Goal: Task Accomplishment & Management: Use online tool/utility

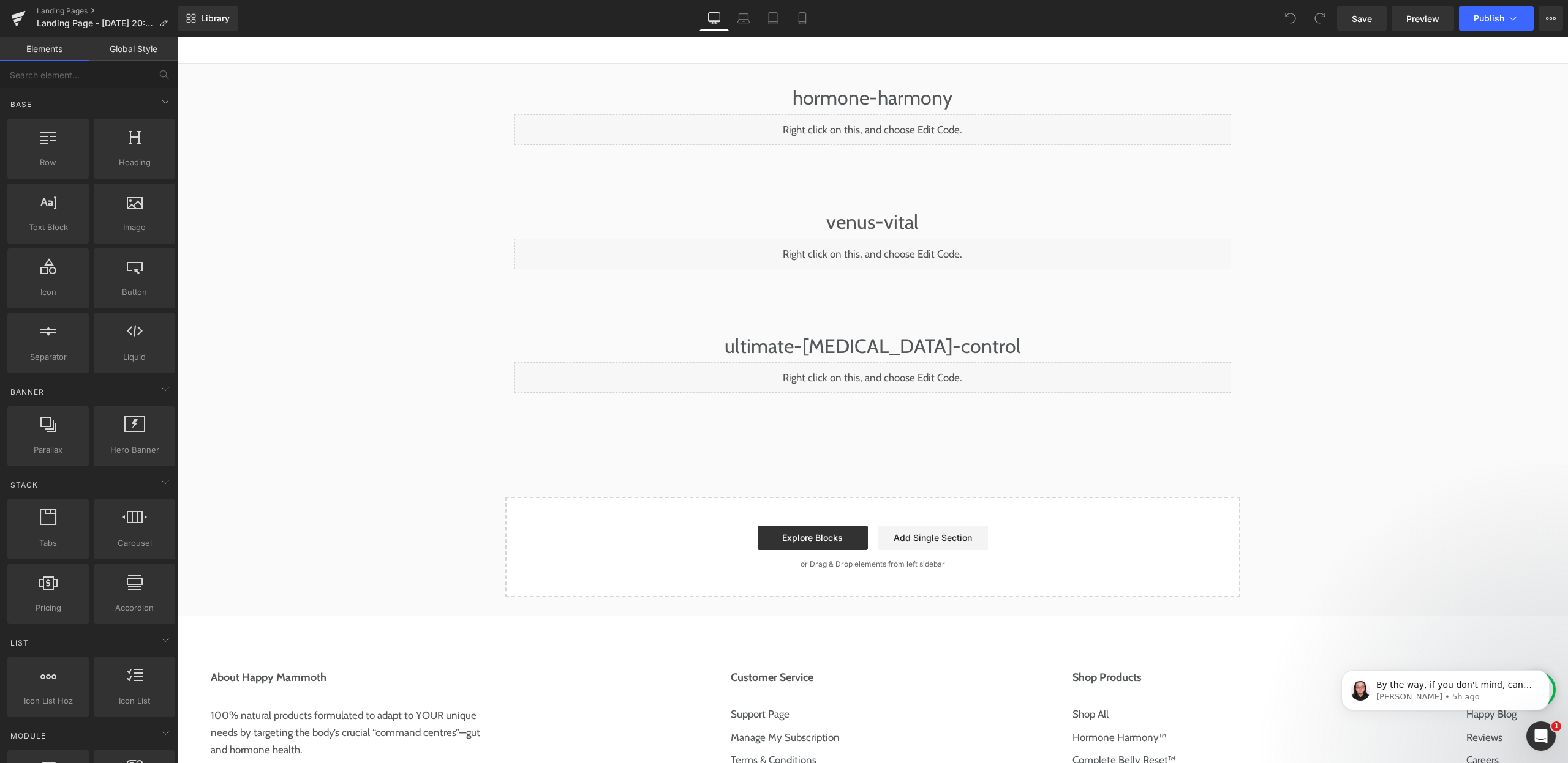
scroll to position [45, 0]
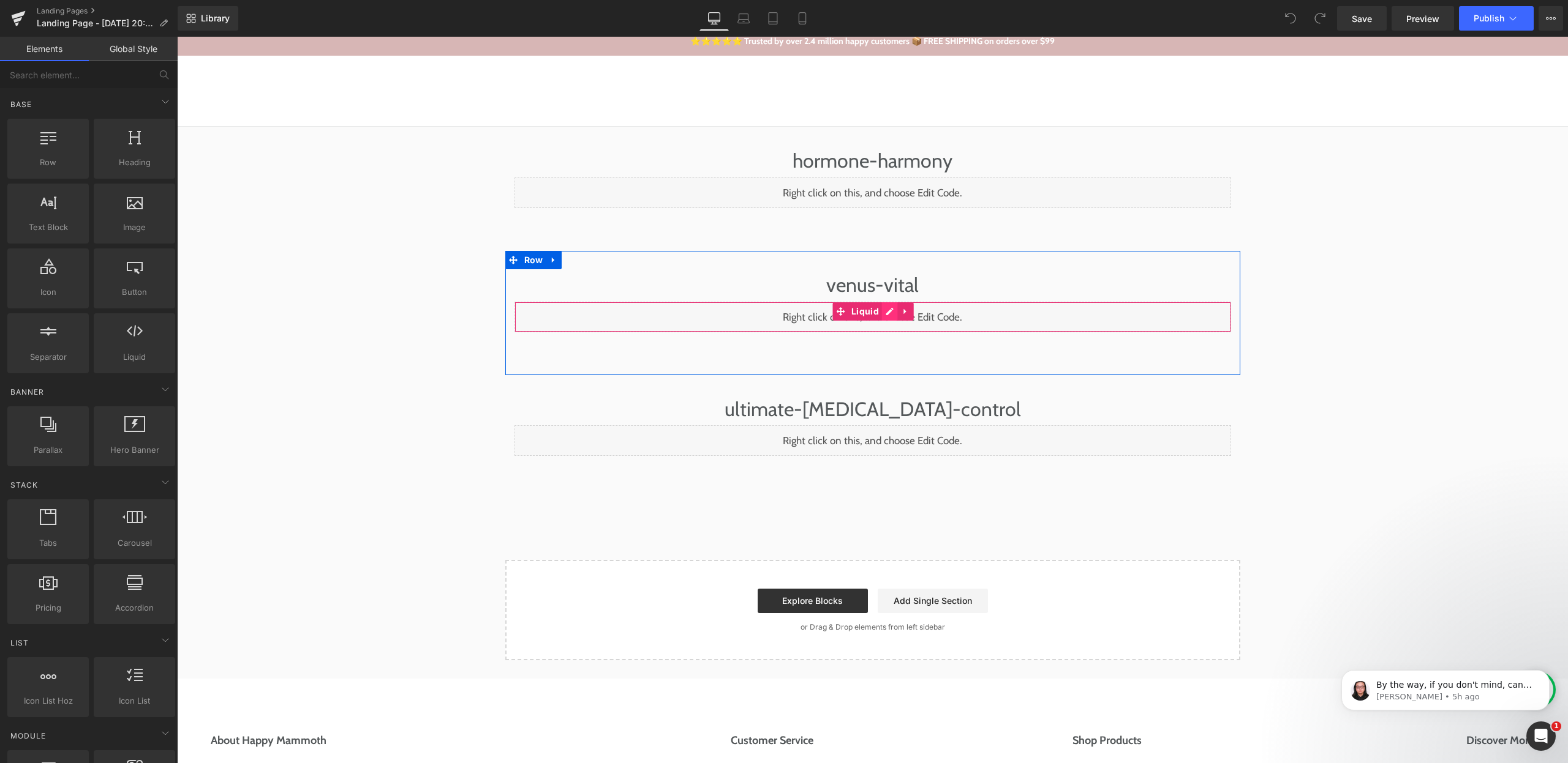
click at [884, 315] on div "Liquid" at bounding box center [873, 317] width 717 height 31
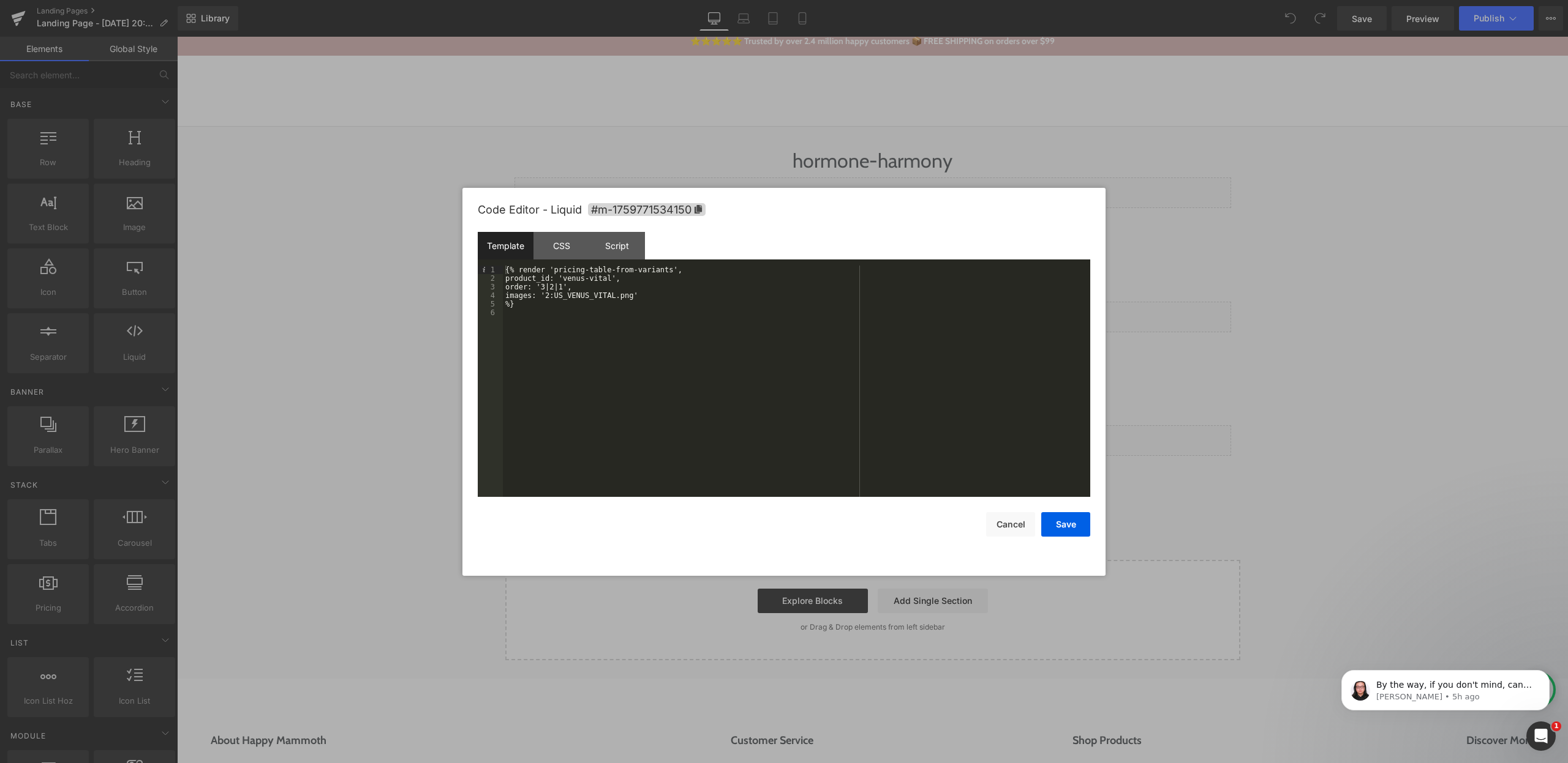
click at [567, 268] on div "{% render 'pricing-table-from-variants', product_id: 'venus-vital', order: '3|2…" at bounding box center [796, 389] width 587 height 249
drag, startPoint x: 567, startPoint y: 268, endPoint x: 657, endPoint y: 273, distance: 90.1
click at [657, 273] on div "{% render 'pricing-table-from-variants', product_id: 'venus-vital', order: '3|2…" at bounding box center [796, 389] width 587 height 249
click at [619, 284] on div "{% render 'pricing-table-from-variants', product_id: 'venus-vital', order: '3|2…" at bounding box center [796, 389] width 587 height 249
click at [578, 280] on div "{% render 'pricing-table-from-variants', product_id: 'venus-vital', order: '3|2…" at bounding box center [796, 389] width 587 height 249
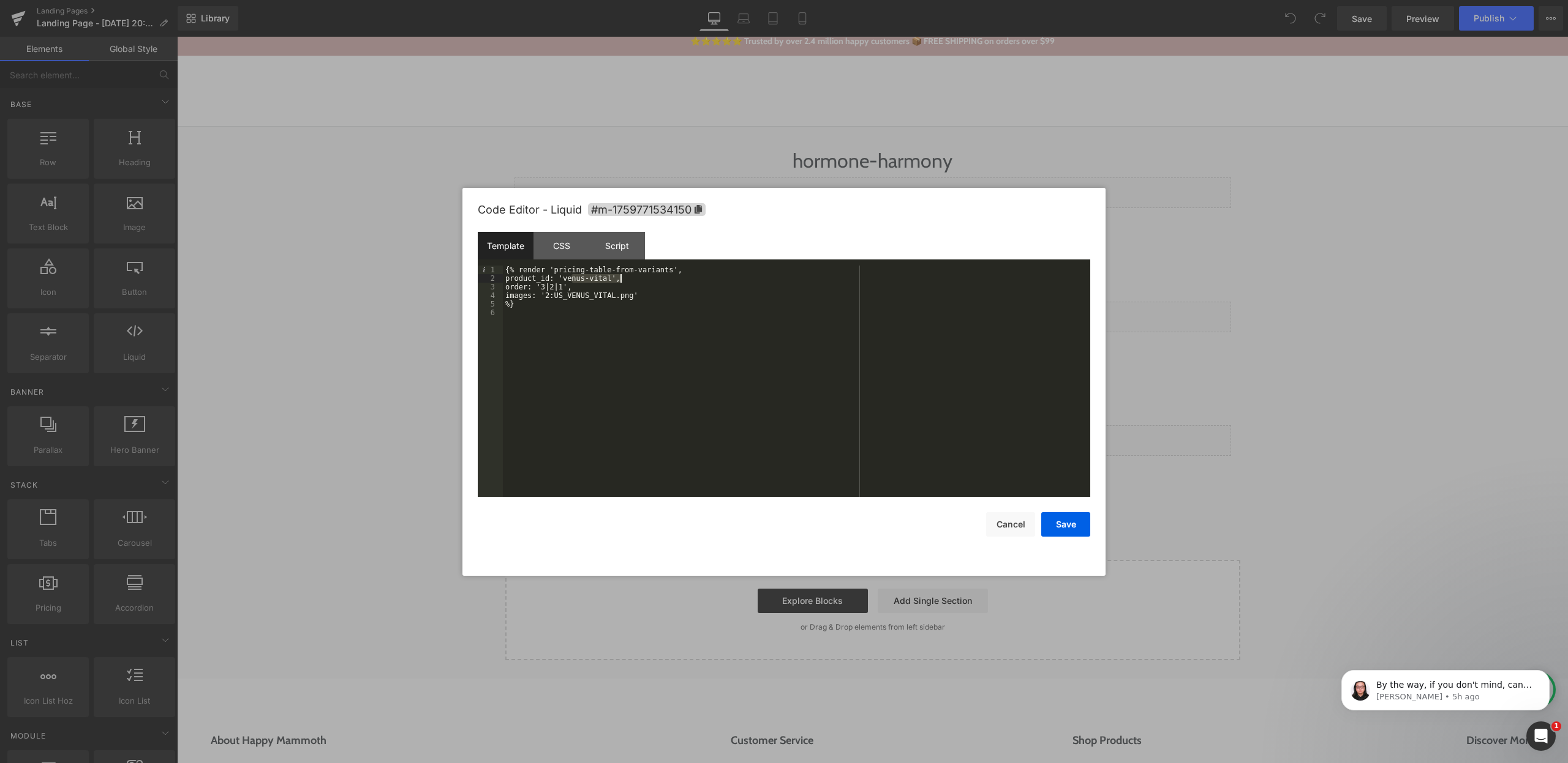
drag, startPoint x: 578, startPoint y: 280, endPoint x: 601, endPoint y: 282, distance: 23.1
click at [601, 282] on div "{% render 'pricing-table-from-variants', product_id: 'venus-vital', order: '3|2…" at bounding box center [796, 389] width 587 height 249
click at [551, 290] on div "{% render 'pricing-table-from-variants', product_id: 'venus-vital', order: '3|2…" at bounding box center [796, 389] width 587 height 249
drag, startPoint x: 551, startPoint y: 290, endPoint x: 570, endPoint y: 290, distance: 19.0
click at [570, 290] on div "{% render 'pricing-table-from-variants', product_id: 'venus-vital', order: '3|2…" at bounding box center [796, 389] width 587 height 249
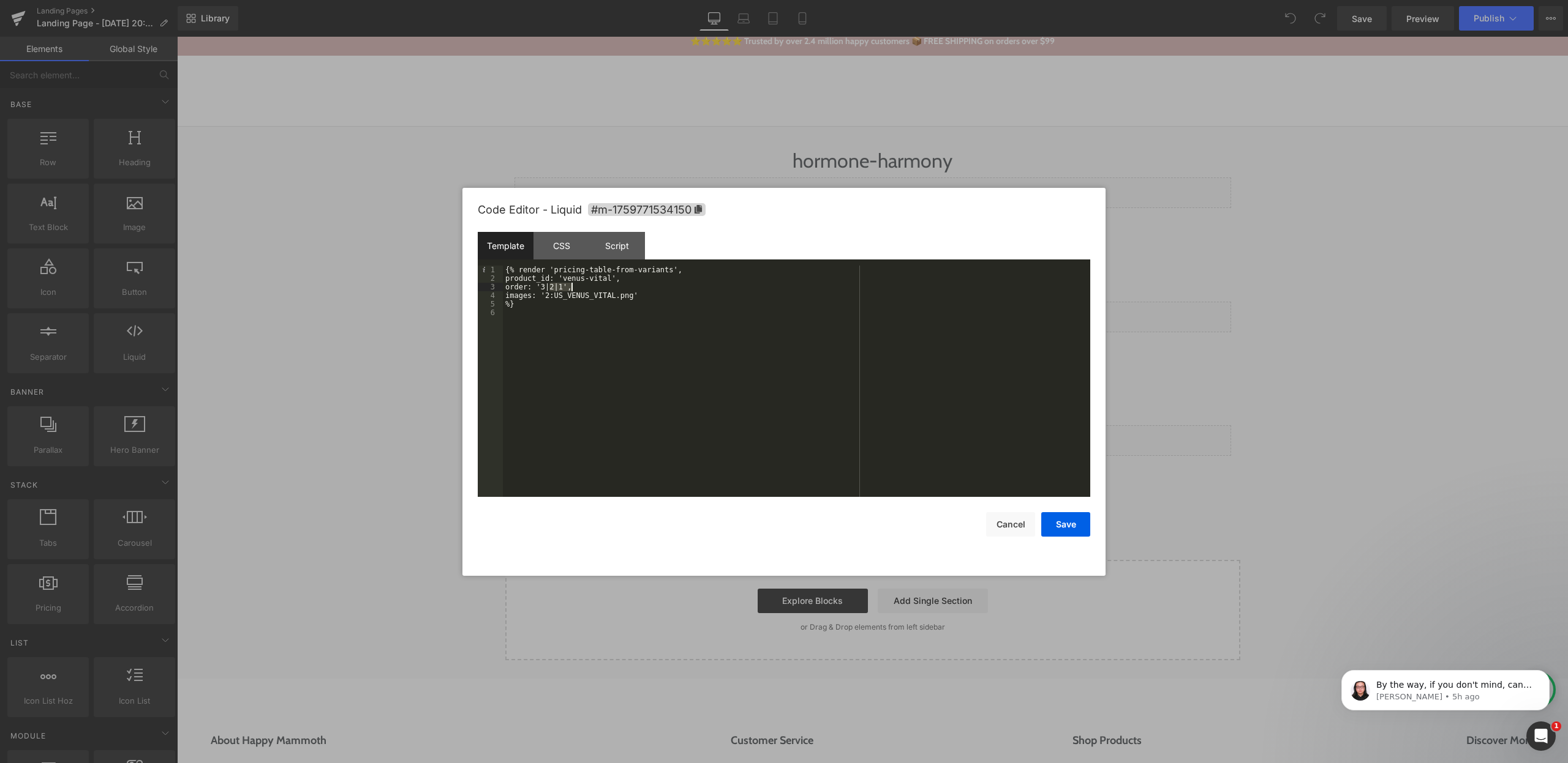
click at [555, 288] on div "{% render 'pricing-table-from-variants', product_id: 'venus-vital', order: '3|2…" at bounding box center [796, 389] width 587 height 249
click at [615, 283] on div "{% render 'pricing-table-from-variants', product_id: 'venus-vital', order: '3|2…" at bounding box center [796, 389] width 587 height 249
click at [567, 283] on div "{% render 'pricing-table-from-variants', product_id: 'venus-vital', order: '3|2…" at bounding box center [796, 389] width 587 height 249
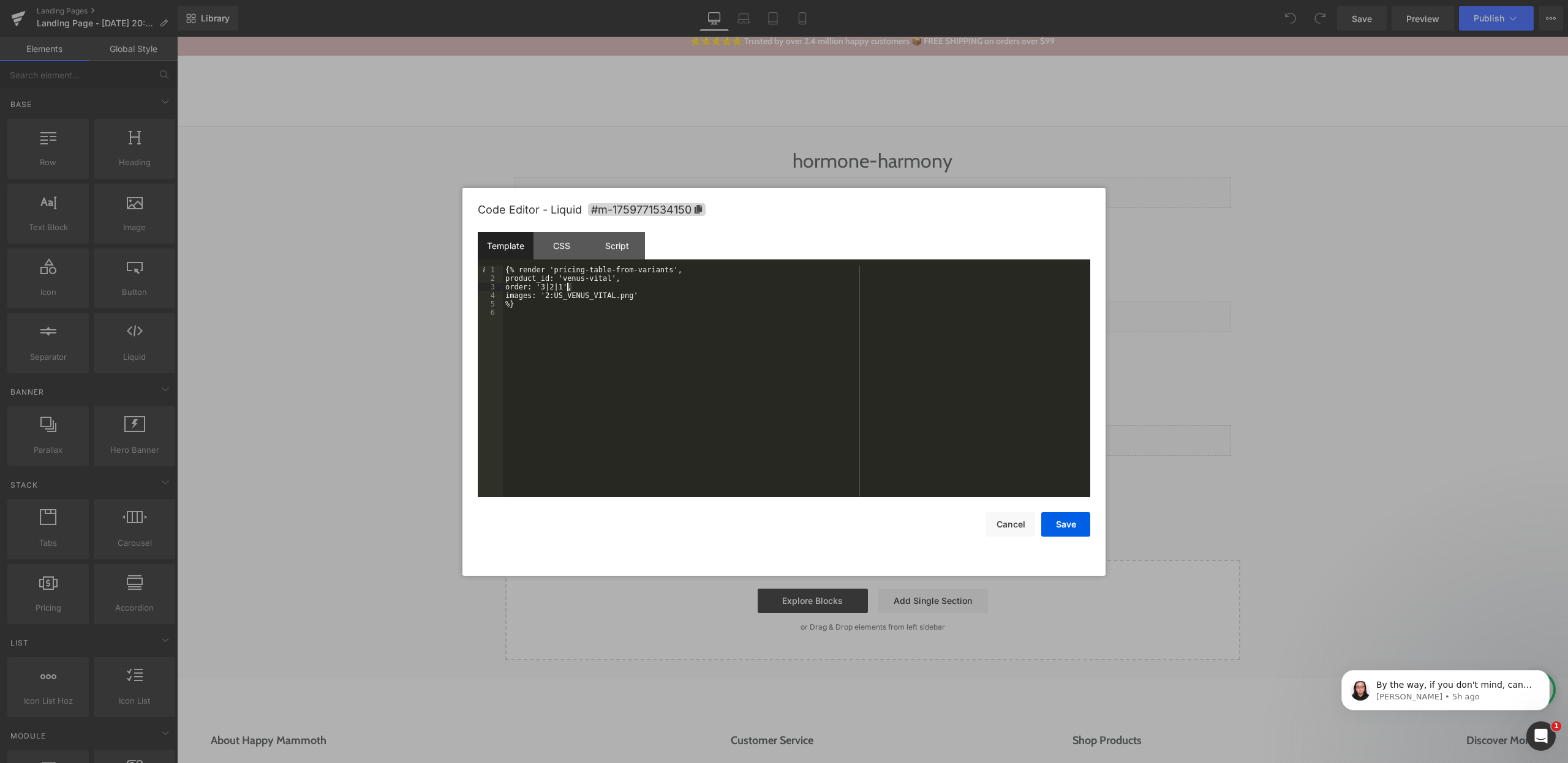
click at [560, 296] on div "{% render 'pricing-table-from-variants', product_id: 'venus-vital', order: '3|2…" at bounding box center [796, 389] width 587 height 249
drag, startPoint x: 560, startPoint y: 296, endPoint x: 624, endPoint y: 300, distance: 64.1
click at [624, 300] on div "{% render 'pricing-table-from-variants', product_id: 'venus-vital', order: '3|2…" at bounding box center [796, 389] width 587 height 249
click at [624, 303] on div "{% render 'pricing-table-from-variants', product_id: 'venus-vital', order: '3|2…" at bounding box center [796, 389] width 587 height 249
click at [562, 298] on div "{% render 'pricing-table-from-variants', product_id: 'venus-vital', order: '3|2…" at bounding box center [796, 389] width 587 height 249
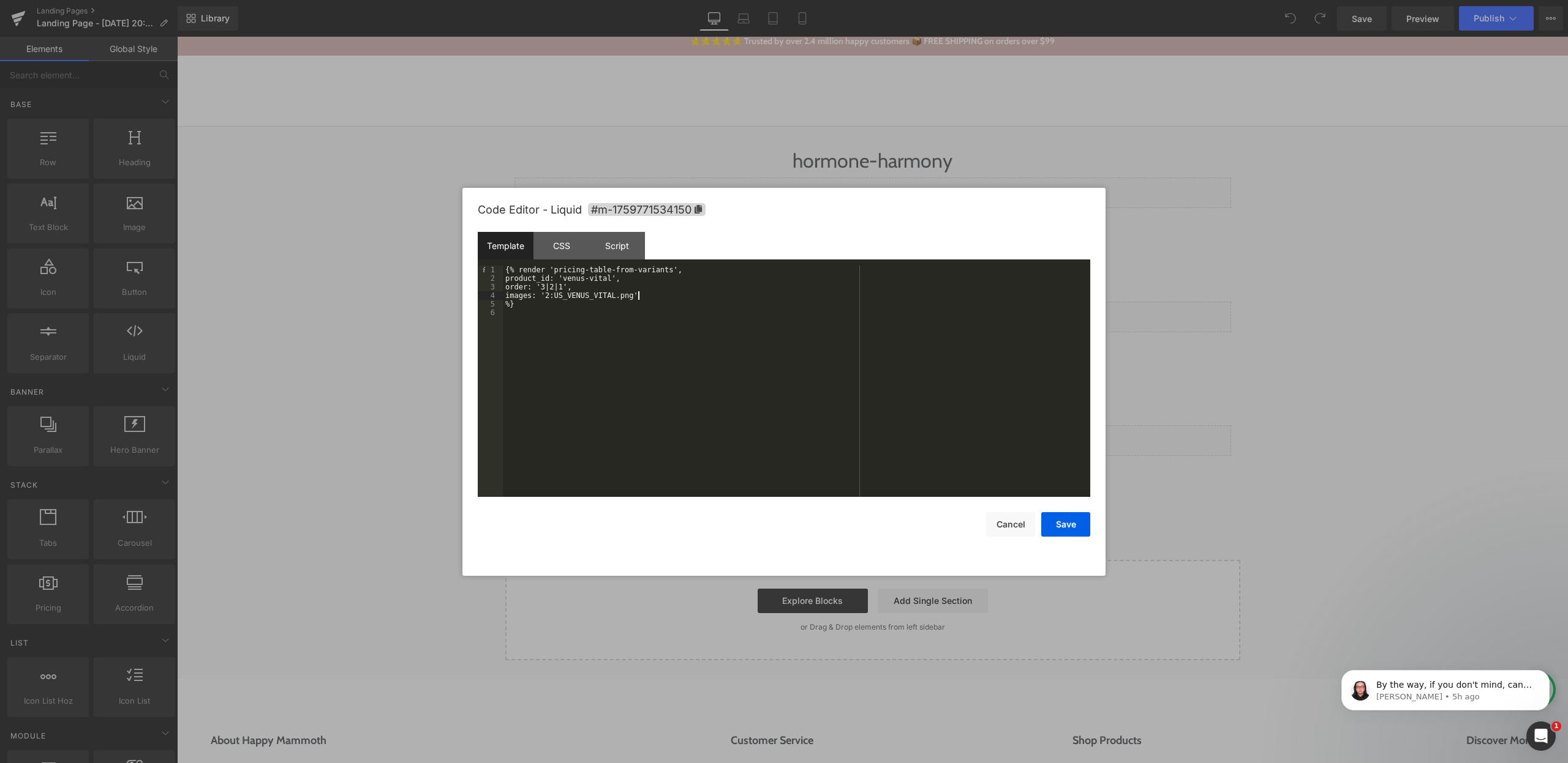
click at [636, 293] on div "{% render 'pricing-table-from-variants', product_id: 'venus-vital', order: '3|2…" at bounding box center [796, 389] width 587 height 249
drag, startPoint x: 636, startPoint y: 293, endPoint x: 570, endPoint y: 298, distance: 66.2
click at [570, 298] on div "{% render 'pricing-table-from-variants', product_id: 'venus-vital', order: '3|2…" at bounding box center [796, 389] width 587 height 249
click at [673, 314] on div "{% render 'pricing-table-from-variants', product_id: 'venus-vital', order: '3|2…" at bounding box center [796, 389] width 587 height 249
drag, startPoint x: 524, startPoint y: 284, endPoint x: 485, endPoint y: 283, distance: 39.0
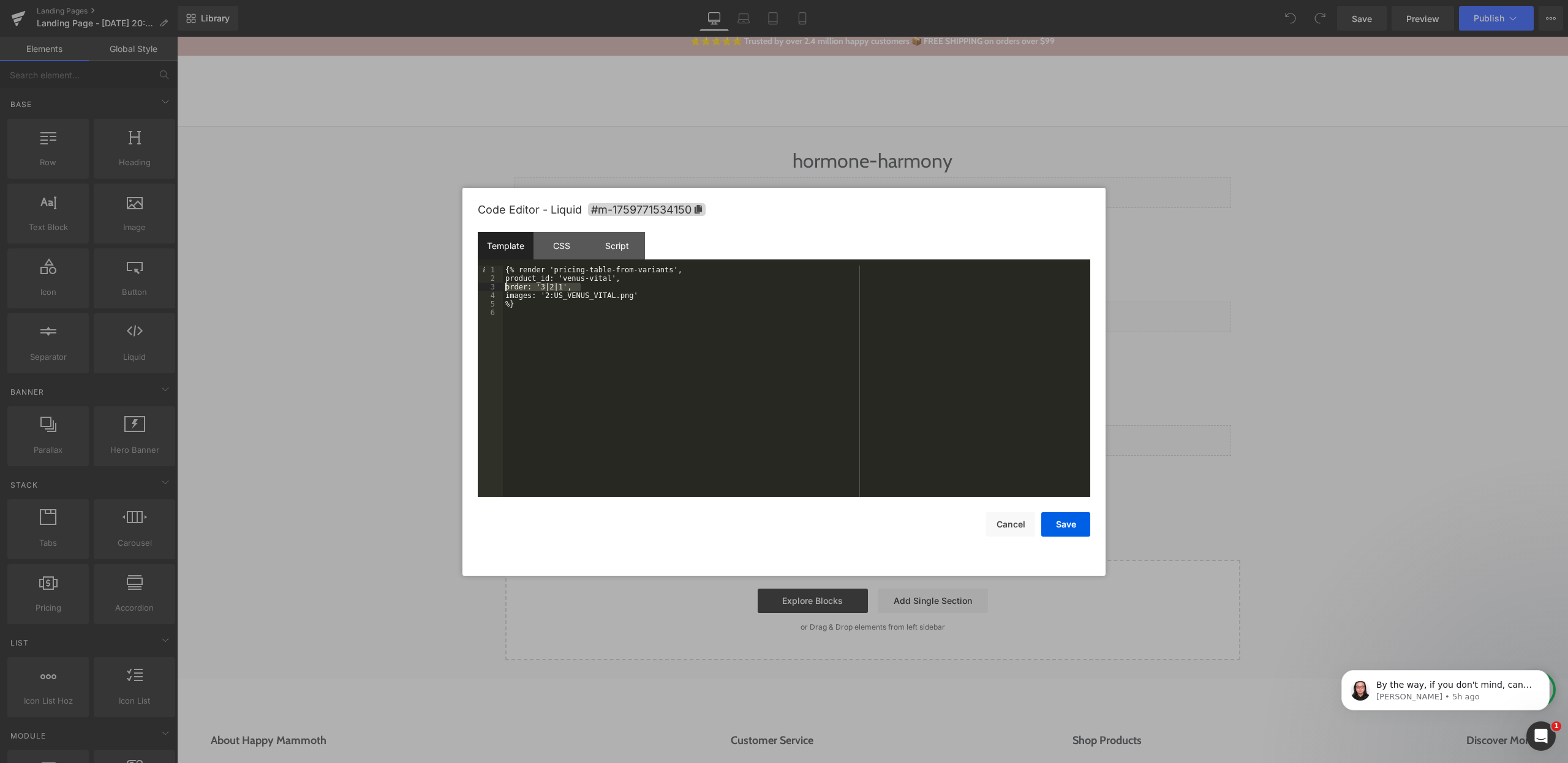
click at [485, 283] on pre "1 2 3 4 5 6 {% render 'pricing-table-from-variants', product_id: 'venus-vital',…" at bounding box center [783, 381] width 612 height 231
click at [585, 287] on div "{% render 'pricing-table-from-variants', product_id: 'venus-vital', order: '3|2…" at bounding box center [796, 389] width 587 height 249
drag, startPoint x: 609, startPoint y: 287, endPoint x: 462, endPoint y: 288, distance: 147.0
click at [462, 288] on div "Code Editor - Liquid #m-1759771534150 Template CSS Script Data 1 2 3 4 5 6 {% r…" at bounding box center [784, 382] width 643 height 388
click at [658, 259] on div "Template CSS Script Data" at bounding box center [783, 249] width 612 height 34
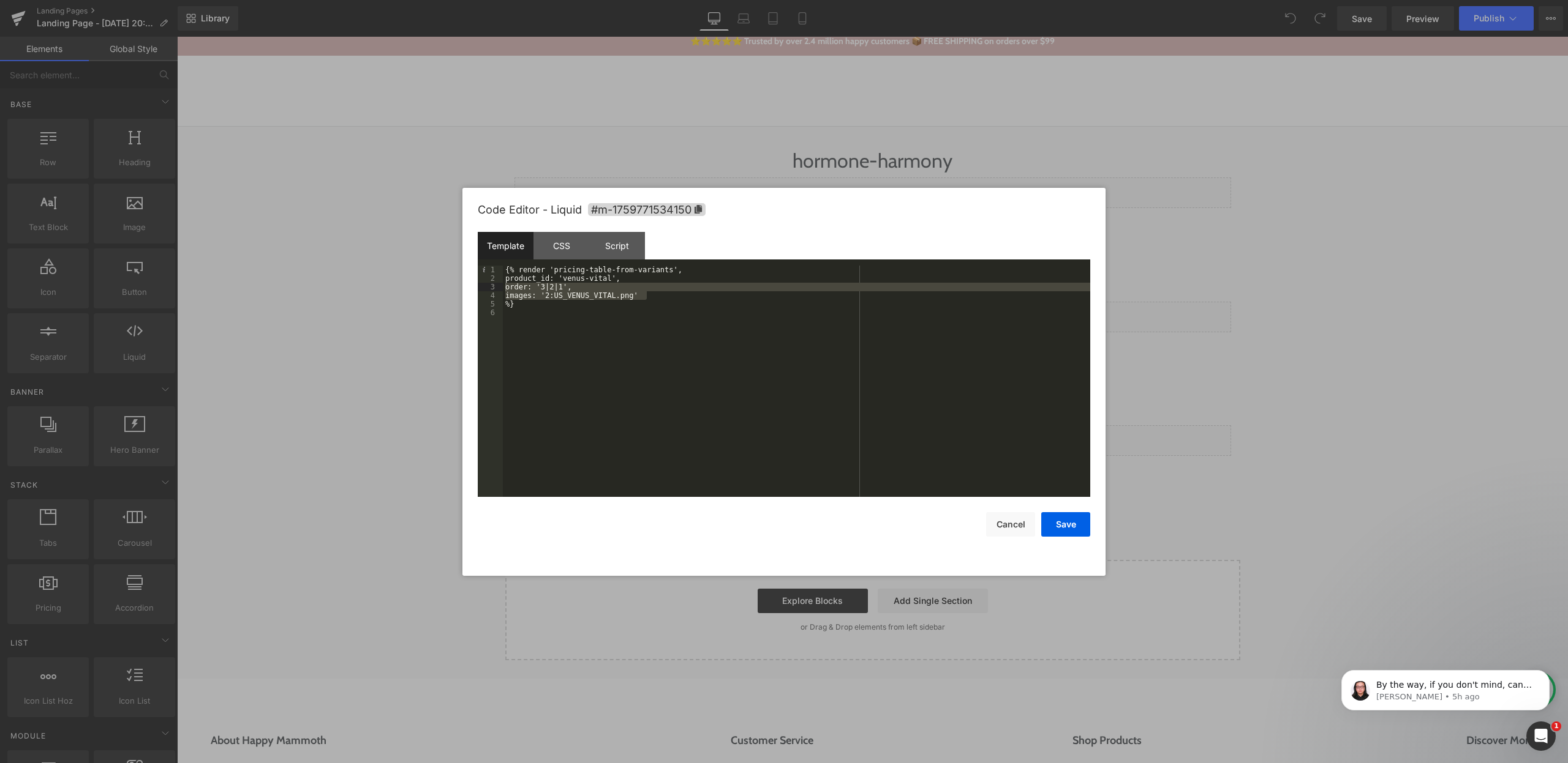
click at [644, 281] on div "{% render 'pricing-table-from-variants', product_id: 'venus-vital', order: '3|2…" at bounding box center [796, 389] width 587 height 249
click at [570, 295] on div "{% render 'pricing-table-from-variants', product_id: 'venus-vital', order: '3|2…" at bounding box center [796, 389] width 587 height 249
drag, startPoint x: 570, startPoint y: 295, endPoint x: 636, endPoint y: 295, distance: 66.0
click at [636, 295] on div "{% render 'pricing-table-from-variants', product_id: 'venus-vital', order: '3|2…" at bounding box center [796, 389] width 587 height 249
click at [835, 171] on div at bounding box center [784, 382] width 1568 height 763
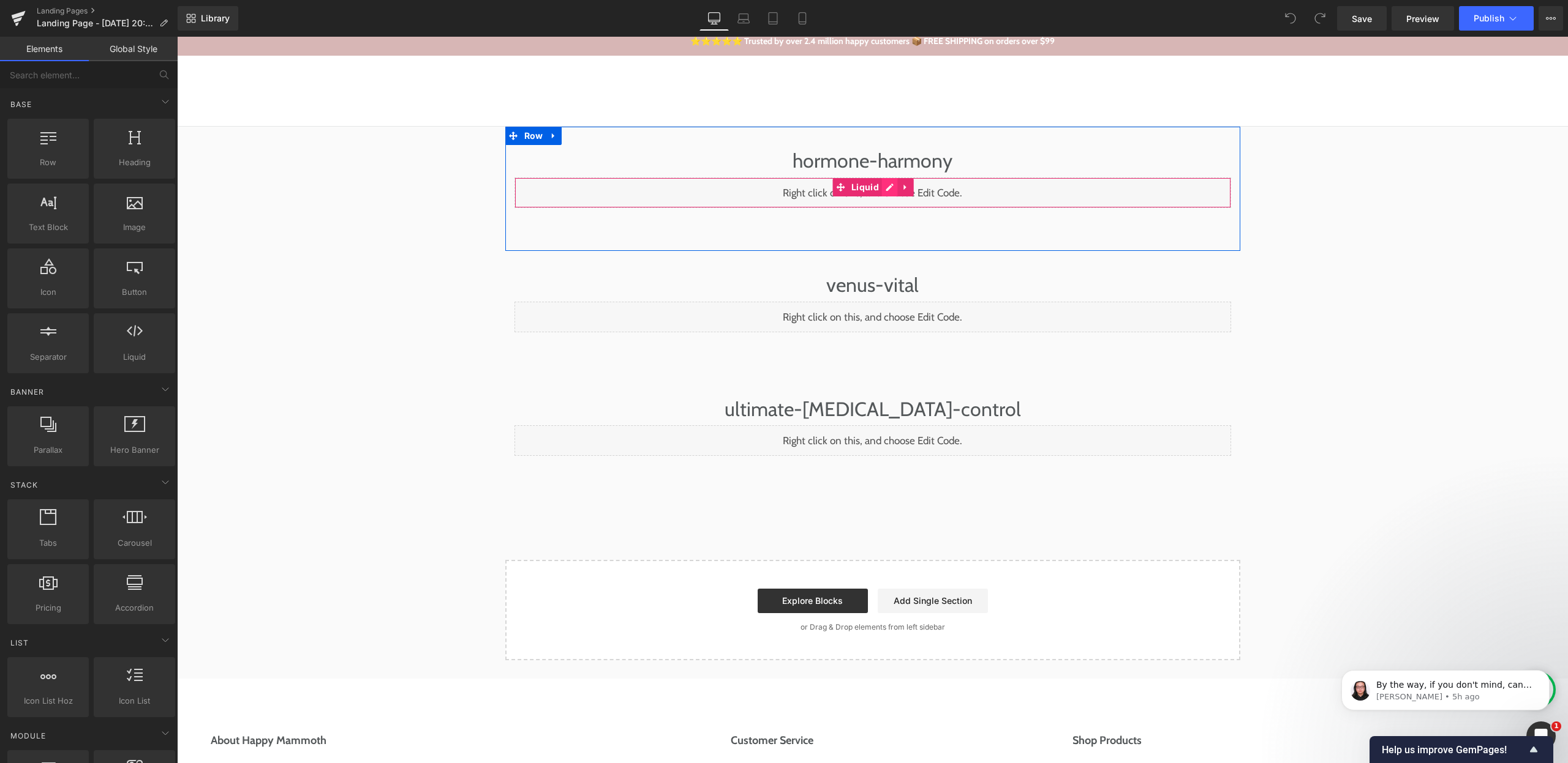
click at [888, 186] on div "Liquid" at bounding box center [873, 193] width 717 height 31
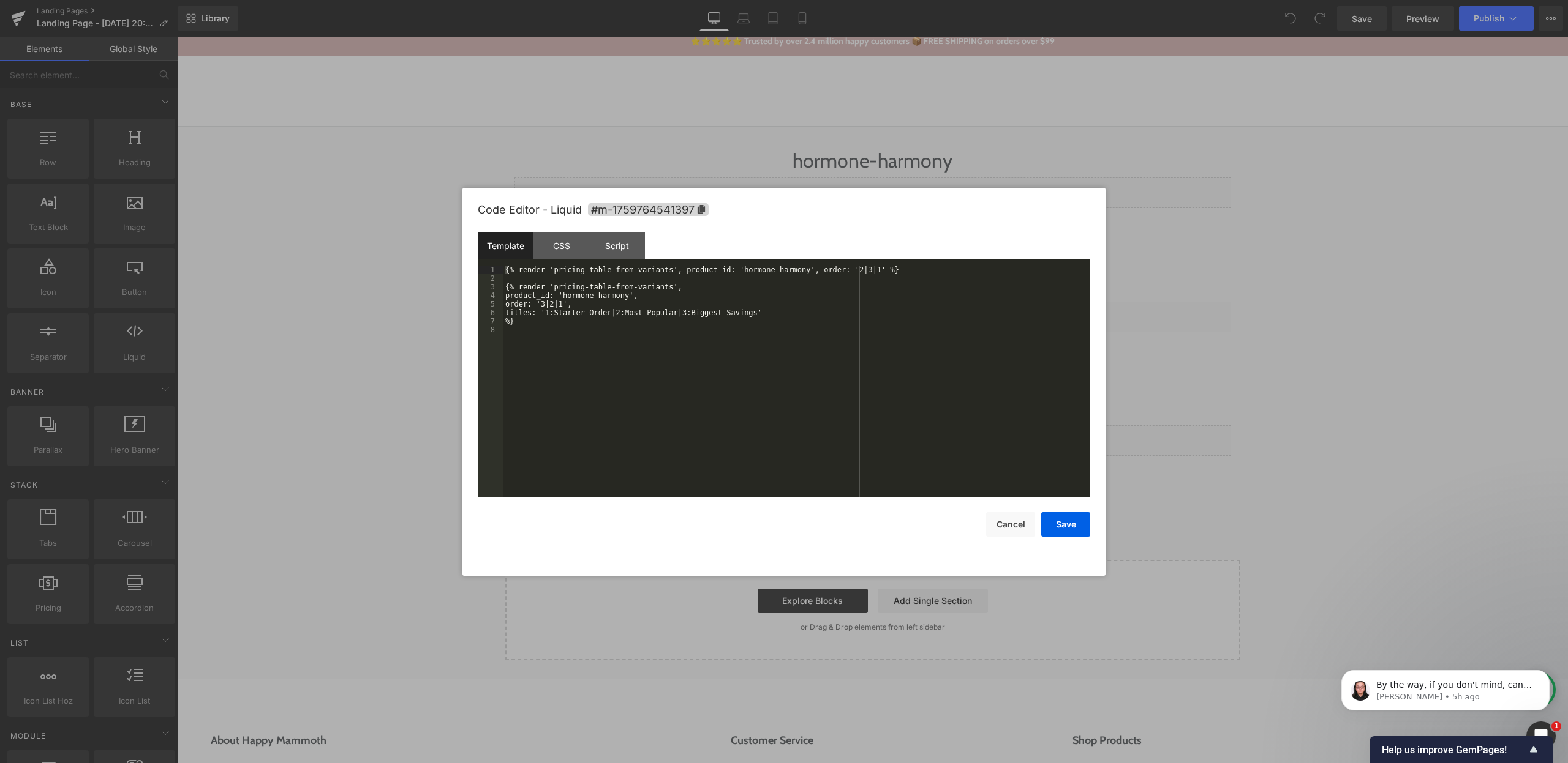
click at [953, 122] on div at bounding box center [784, 382] width 1568 height 763
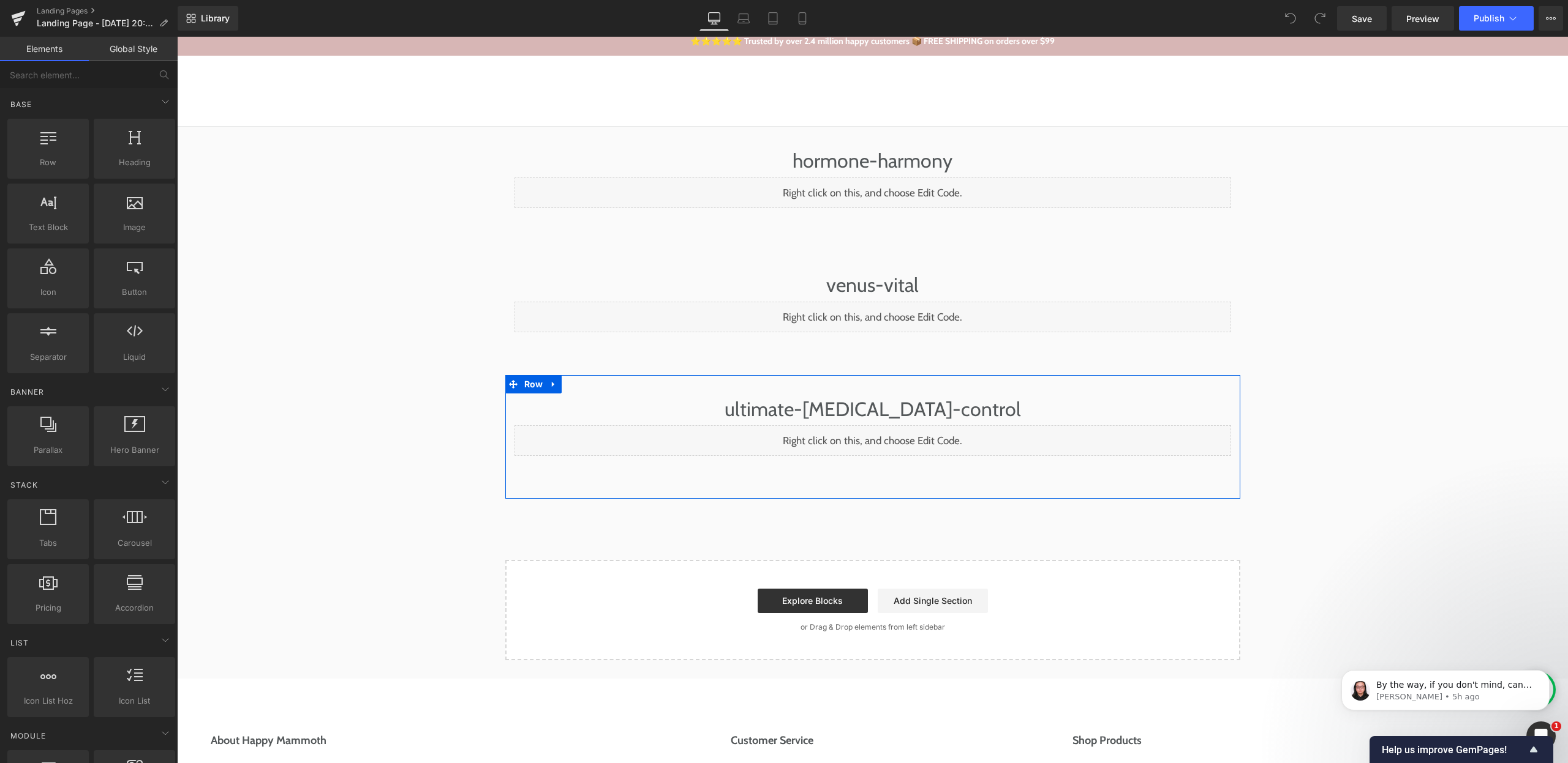
click at [884, 435] on div "Liquid" at bounding box center [873, 441] width 717 height 31
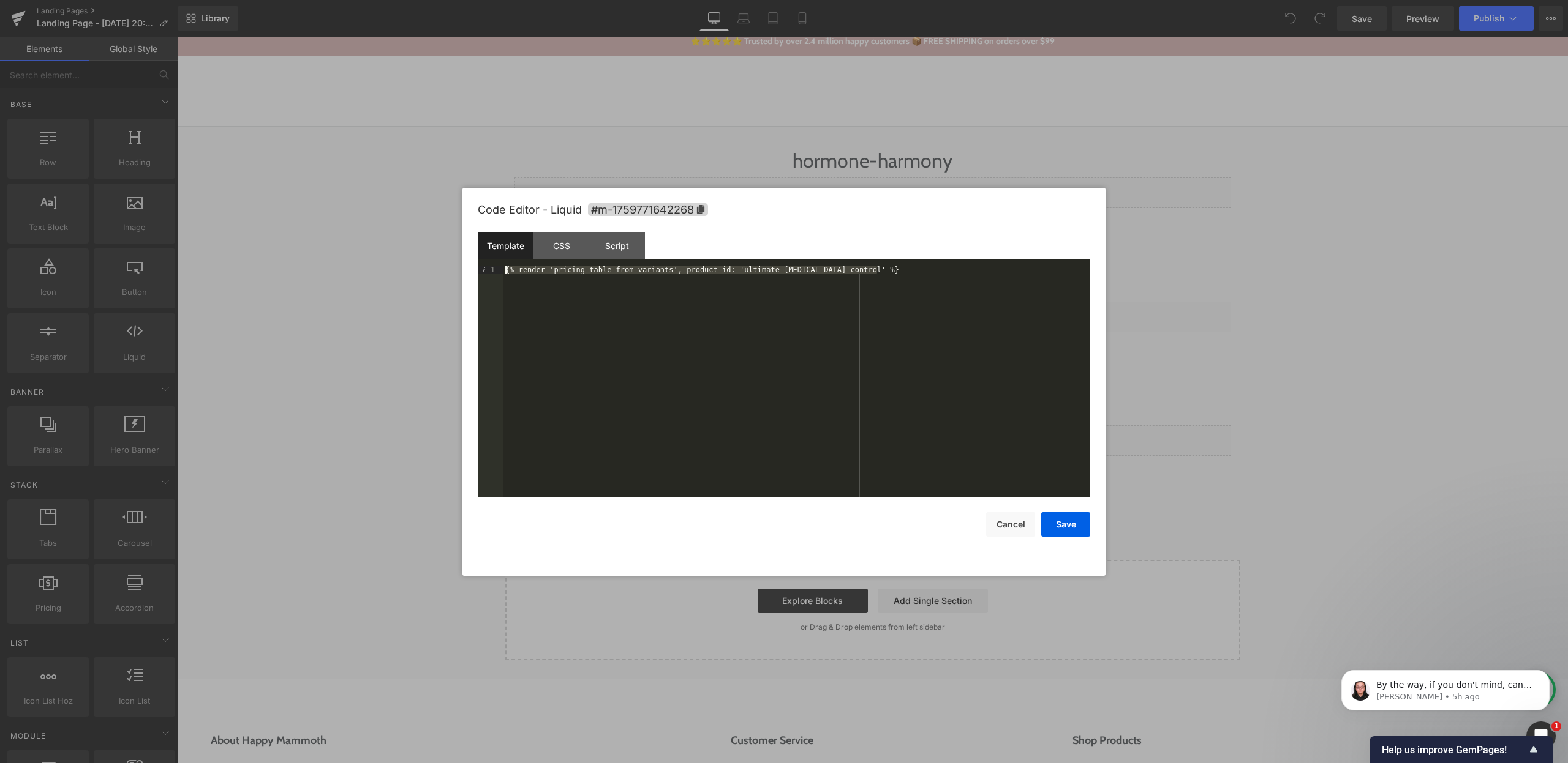
drag, startPoint x: 915, startPoint y: 265, endPoint x: 488, endPoint y: 246, distance: 427.4
click at [488, 246] on div "Template CSS Script Data 1 {% render 'pricing-table-from-variants', product_id:…" at bounding box center [783, 365] width 612 height 265
